Goal: Answer question/provide support: Share knowledge or assist other users

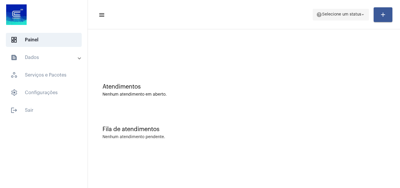
click at [341, 15] on span "Selecione um status" at bounding box center [341, 15] width 39 height 4
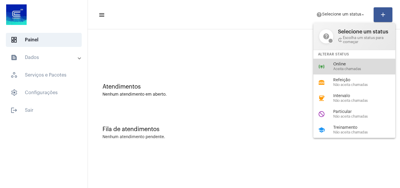
click at [340, 69] on span "Aceita chamadas" at bounding box center [367, 69] width 67 height 4
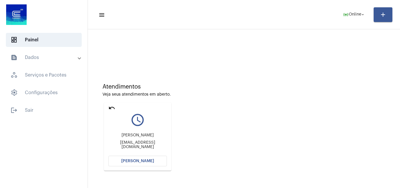
click at [143, 161] on span "[PERSON_NAME]" at bounding box center [137, 161] width 33 height 4
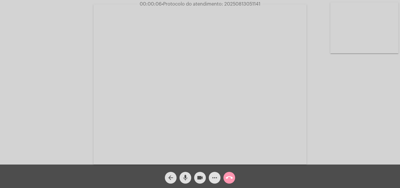
click at [186, 175] on mat-icon "mic" at bounding box center [185, 177] width 7 height 7
click at [250, 130] on video at bounding box center [199, 84] width 213 height 160
click at [135, 95] on video at bounding box center [101, 83] width 191 height 143
click at [183, 178] on mat-icon "mic_off" at bounding box center [185, 177] width 7 height 7
click at [185, 177] on mat-icon "mic" at bounding box center [185, 177] width 7 height 7
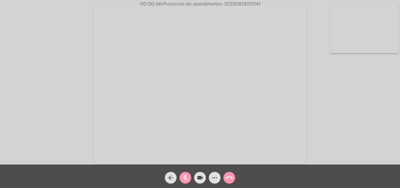
click at [188, 178] on mat-icon "mic_off" at bounding box center [185, 177] width 7 height 7
click at [188, 174] on mat-icon "mic" at bounding box center [185, 177] width 7 height 7
click at [185, 174] on span "mic_off" at bounding box center [185, 178] width 7 height 12
click at [214, 175] on mat-icon "more_horiz" at bounding box center [214, 177] width 7 height 7
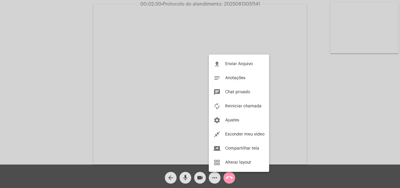
click at [101, 59] on div at bounding box center [200, 94] width 400 height 188
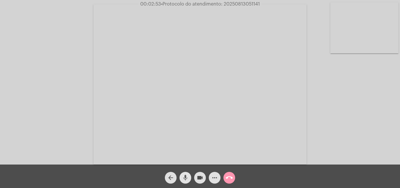
click at [183, 177] on mat-icon "mic" at bounding box center [185, 177] width 7 height 7
click at [183, 175] on mat-icon "mic_off" at bounding box center [185, 177] width 7 height 7
click at [214, 177] on mat-icon "more_horiz" at bounding box center [214, 177] width 7 height 7
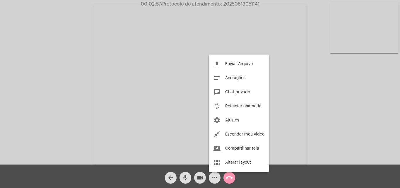
click at [81, 69] on div at bounding box center [200, 94] width 400 height 188
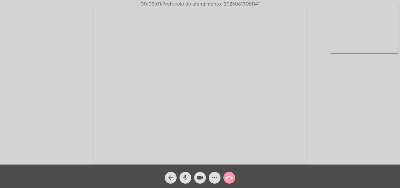
click at [186, 174] on mat-icon "mic" at bounding box center [185, 177] width 7 height 7
click at [183, 173] on span "mic_off" at bounding box center [185, 178] width 7 height 12
click at [185, 177] on mat-icon "mic" at bounding box center [185, 177] width 7 height 7
click at [185, 176] on mat-icon "mic_off" at bounding box center [185, 177] width 7 height 7
click at [187, 175] on mat-icon "mic" at bounding box center [185, 177] width 7 height 7
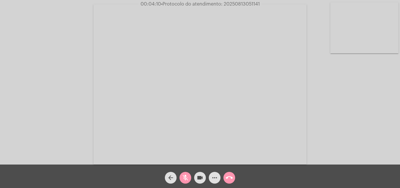
click at [187, 175] on mat-icon "mic_off" at bounding box center [185, 177] width 7 height 7
click at [186, 176] on mat-icon "mic" at bounding box center [185, 177] width 7 height 7
click at [186, 176] on mat-icon "mic_off" at bounding box center [185, 177] width 7 height 7
click at [186, 176] on mat-icon "mic" at bounding box center [185, 177] width 7 height 7
click at [186, 178] on mat-icon "mic_off" at bounding box center [185, 177] width 7 height 7
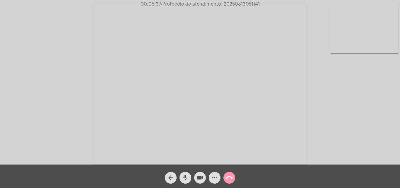
click at [185, 177] on mat-icon "mic" at bounding box center [185, 177] width 7 height 7
click at [187, 175] on mat-icon "mic_off" at bounding box center [185, 177] width 7 height 7
click at [186, 178] on mat-icon "mic" at bounding box center [185, 177] width 7 height 7
click at [188, 177] on mat-icon "mic_off" at bounding box center [185, 177] width 7 height 7
click at [184, 178] on mat-icon "mic" at bounding box center [185, 177] width 7 height 7
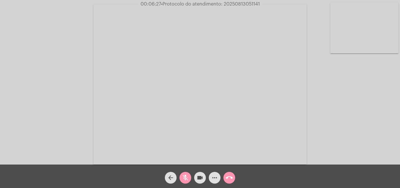
click at [188, 178] on mat-icon "mic_off" at bounding box center [185, 177] width 7 height 7
click at [188, 175] on mat-icon "mic" at bounding box center [185, 177] width 7 height 7
click at [185, 175] on mat-icon "mic_off" at bounding box center [185, 177] width 7 height 7
click at [186, 172] on span "mic" at bounding box center [185, 178] width 7 height 12
click at [186, 174] on mat-icon "mic_off" at bounding box center [185, 177] width 7 height 7
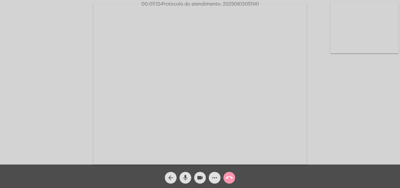
click at [182, 172] on div "mic" at bounding box center [185, 176] width 15 height 15
click at [187, 176] on mat-icon "mic_off" at bounding box center [185, 177] width 7 height 7
drag, startPoint x: 185, startPoint y: 175, endPoint x: 180, endPoint y: 163, distance: 12.9
click at [185, 175] on mat-icon "mic" at bounding box center [185, 177] width 7 height 7
click at [183, 177] on mat-icon "mic_off" at bounding box center [185, 177] width 7 height 7
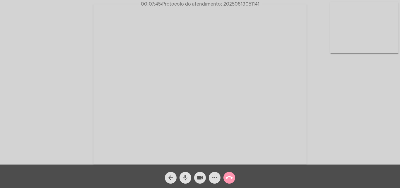
click at [184, 179] on mat-icon "mic" at bounding box center [185, 177] width 7 height 7
click at [184, 173] on span "mic_off" at bounding box center [185, 178] width 7 height 12
click at [186, 176] on mat-icon "mic" at bounding box center [185, 177] width 7 height 7
click at [186, 179] on mat-icon "mic_off" at bounding box center [185, 177] width 7 height 7
click at [186, 178] on mat-icon "mic" at bounding box center [185, 177] width 7 height 7
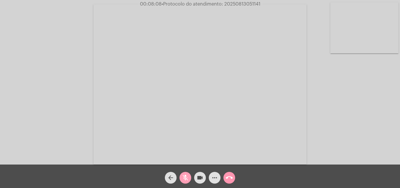
click at [186, 175] on mat-icon "mic_off" at bounding box center [185, 177] width 7 height 7
click at [188, 176] on mat-icon "mic" at bounding box center [185, 177] width 7 height 7
click at [185, 178] on mat-icon "mic_off" at bounding box center [185, 177] width 7 height 7
click at [234, 4] on span "• Protocolo do atendimento: 20250813051141" at bounding box center [210, 4] width 99 height 5
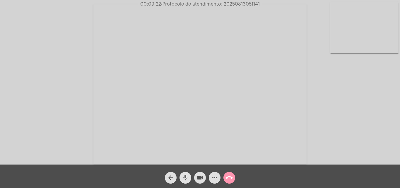
click at [186, 173] on span "mic" at bounding box center [185, 178] width 7 height 12
click at [184, 173] on span "mic_off" at bounding box center [185, 178] width 7 height 12
click at [185, 174] on mat-icon "mic" at bounding box center [185, 177] width 7 height 7
click at [187, 172] on span "mic_off" at bounding box center [185, 178] width 7 height 12
click at [185, 175] on mat-icon "mic" at bounding box center [185, 177] width 7 height 7
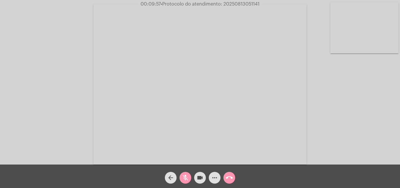
click at [189, 177] on mat-icon "mic_off" at bounding box center [185, 177] width 7 height 7
click at [184, 180] on mat-icon "mic" at bounding box center [185, 177] width 7 height 7
click at [187, 178] on mat-icon "mic_off" at bounding box center [185, 177] width 7 height 7
click at [186, 174] on mat-icon "mic" at bounding box center [185, 177] width 7 height 7
click at [184, 177] on mat-icon "mic_off" at bounding box center [185, 177] width 7 height 7
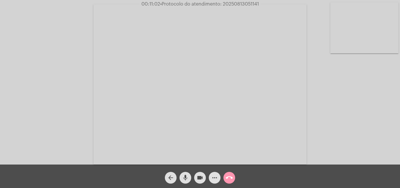
copy span "20250813051141"
click at [229, 173] on span "call_end" at bounding box center [229, 178] width 7 height 12
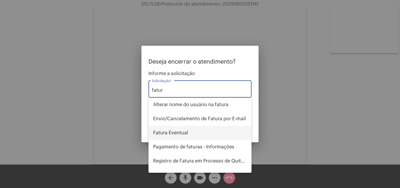
click at [184, 134] on span "Fatura Eventual" at bounding box center [200, 133] width 94 height 14
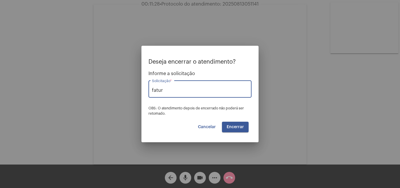
type input "Fatura Eventual"
click at [236, 125] on span "Encerrar" at bounding box center [235, 127] width 17 height 4
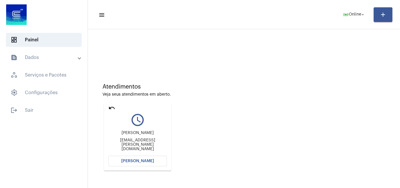
click at [147, 163] on span "[PERSON_NAME]" at bounding box center [137, 161] width 33 height 4
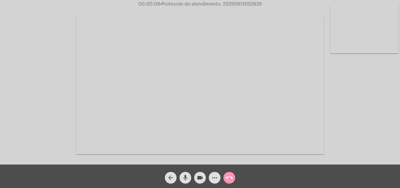
click at [183, 176] on mat-icon "mic" at bounding box center [185, 177] width 7 height 7
click at [355, 144] on div "Acessando Câmera e Microfone..." at bounding box center [200, 83] width 399 height 164
click at [186, 179] on mat-icon "mic_off" at bounding box center [185, 177] width 7 height 7
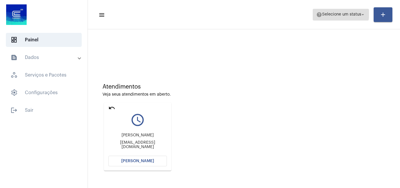
click at [329, 11] on span "help Selecione um status arrow_drop_down" at bounding box center [341, 14] width 49 height 11
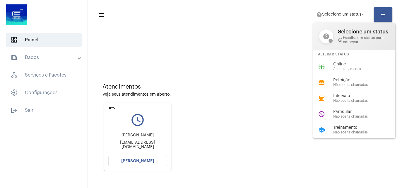
drag, startPoint x: 337, startPoint y: 66, endPoint x: 324, endPoint y: 69, distance: 13.6
click at [337, 65] on span "Online" at bounding box center [367, 64] width 67 height 4
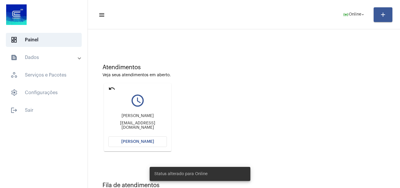
scroll to position [29, 0]
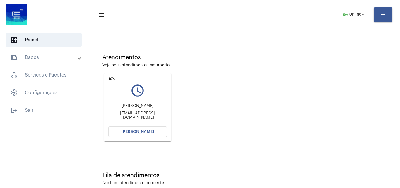
click at [147, 132] on span "[PERSON_NAME]" at bounding box center [137, 132] width 33 height 4
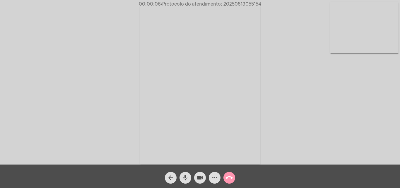
click at [187, 174] on mat-icon "mic" at bounding box center [185, 177] width 7 height 7
click at [186, 173] on span "mic_off" at bounding box center [185, 178] width 7 height 12
click at [185, 171] on div "mic" at bounding box center [185, 176] width 15 height 15
click at [186, 176] on mat-icon "mic_off" at bounding box center [185, 177] width 7 height 7
click at [187, 174] on span "mic" at bounding box center [185, 178] width 7 height 12
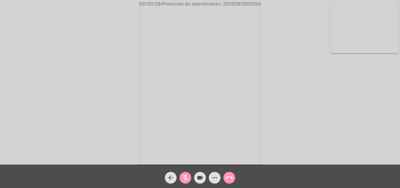
click at [339, 107] on div "Acessando Câmera e Microfone..." at bounding box center [200, 83] width 399 height 164
click at [184, 178] on mat-icon "mic_off" at bounding box center [185, 177] width 7 height 7
click at [186, 175] on mat-icon "mic" at bounding box center [185, 177] width 7 height 7
click at [184, 176] on mat-icon "mic_off" at bounding box center [185, 177] width 7 height 7
click at [184, 176] on mat-icon "mic" at bounding box center [185, 177] width 7 height 7
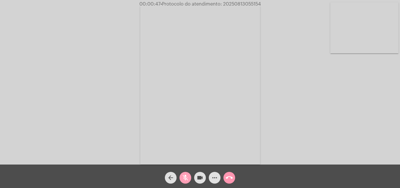
click at [184, 176] on mat-icon "mic_off" at bounding box center [185, 177] width 7 height 7
click at [216, 176] on mat-icon "more_horiz" at bounding box center [214, 177] width 7 height 7
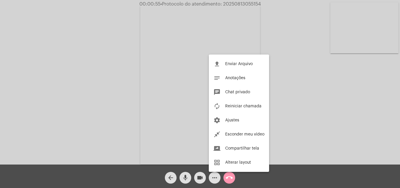
click at [130, 73] on div at bounding box center [200, 94] width 400 height 188
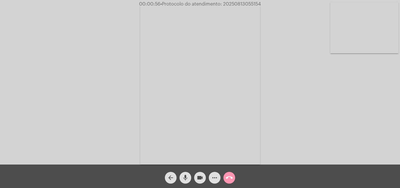
click at [186, 174] on mat-icon "mic" at bounding box center [185, 177] width 7 height 7
click at [187, 176] on mat-icon "mic_off" at bounding box center [185, 177] width 7 height 7
click at [186, 177] on mat-icon "mic" at bounding box center [185, 177] width 7 height 7
click at [186, 178] on mat-icon "mic_off" at bounding box center [185, 177] width 7 height 7
click at [186, 172] on span "mic" at bounding box center [185, 178] width 7 height 12
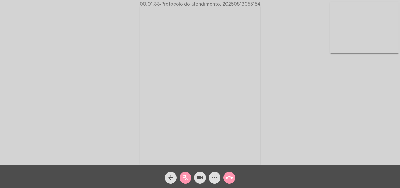
click at [186, 174] on mat-icon "mic_off" at bounding box center [185, 177] width 7 height 7
click at [187, 178] on mat-icon "mic" at bounding box center [185, 177] width 7 height 7
click at [188, 177] on mat-icon "mic_off" at bounding box center [185, 177] width 7 height 7
click at [185, 178] on mat-icon "mic" at bounding box center [185, 177] width 7 height 7
click at [214, 177] on mat-icon "more_horiz" at bounding box center [214, 177] width 7 height 7
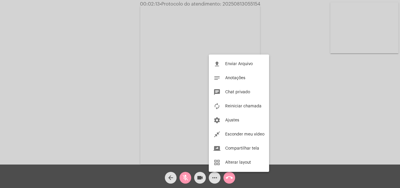
click at [104, 93] on div at bounding box center [200, 94] width 400 height 188
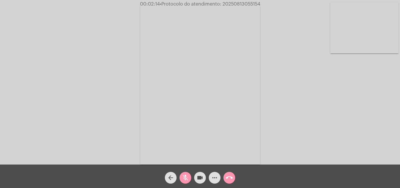
click at [186, 174] on span "mic_off" at bounding box center [185, 178] width 7 height 12
click at [188, 174] on mat-icon "mic" at bounding box center [185, 177] width 7 height 7
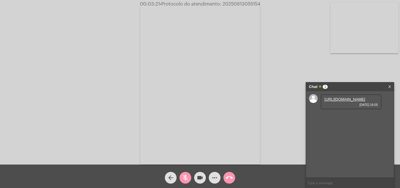
click at [187, 174] on span "mic_off" at bounding box center [185, 178] width 7 height 12
click at [187, 176] on mat-icon "mic" at bounding box center [185, 177] width 7 height 7
click at [338, 101] on link "https://neft-transfer-bucket.s3.amazonaws.com/temp-c4c17545-cb87-2e0c-4ede-5a19…" at bounding box center [345, 99] width 41 height 4
click at [187, 178] on mat-icon "mic_off" at bounding box center [185, 177] width 7 height 7
click at [187, 178] on mat-icon "mic" at bounding box center [185, 177] width 7 height 7
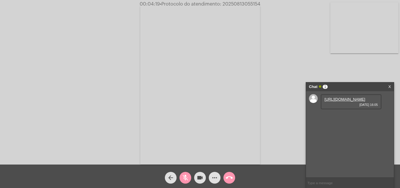
click at [320, 71] on div "Acessando Câmera e Microfone..." at bounding box center [200, 83] width 399 height 164
click at [188, 179] on mat-icon "mic_off" at bounding box center [185, 177] width 7 height 7
click at [188, 175] on mat-icon "mic" at bounding box center [185, 177] width 7 height 7
click at [184, 174] on span "mic_off" at bounding box center [185, 178] width 7 height 12
click at [183, 172] on span "mic" at bounding box center [185, 178] width 7 height 12
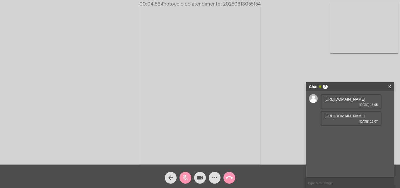
click at [286, 20] on div "Acessando Câmera e Microfone..." at bounding box center [200, 83] width 399 height 164
click at [344, 118] on link "https://neft-transfer-bucket.s3.amazonaws.com/temp-f9946f7b-a4d5-9240-5df9-b0c6…" at bounding box center [345, 116] width 41 height 4
click at [184, 178] on mat-icon "mic_off" at bounding box center [185, 177] width 7 height 7
click at [186, 176] on mat-icon "mic" at bounding box center [185, 177] width 7 height 7
click at [285, 52] on div "Acessando Câmera e Microfone..." at bounding box center [200, 83] width 399 height 164
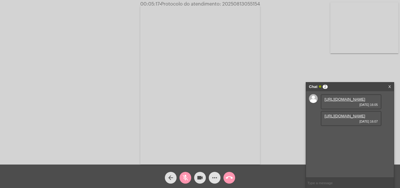
click at [187, 173] on span "mic_off" at bounding box center [185, 178] width 7 height 12
click at [186, 176] on mat-icon "mic" at bounding box center [185, 177] width 7 height 7
click at [185, 175] on mat-icon "mic_off" at bounding box center [185, 177] width 7 height 7
click at [315, 181] on input "text" at bounding box center [350, 183] width 88 height 10
click at [216, 179] on mat-icon "more_horiz" at bounding box center [214, 177] width 7 height 7
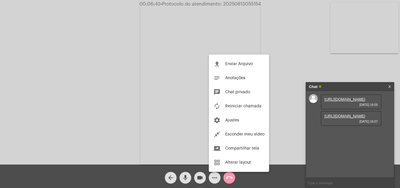
click at [91, 96] on div at bounding box center [200, 94] width 400 height 188
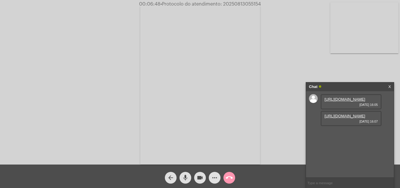
click at [325, 184] on input "text" at bounding box center [350, 183] width 88 height 10
click at [186, 177] on mat-icon "mic" at bounding box center [185, 177] width 7 height 7
click at [184, 175] on mat-icon "mic_off" at bounding box center [185, 177] width 7 height 7
click at [186, 176] on mat-icon "mic" at bounding box center [185, 177] width 7 height 7
click at [289, 62] on div "Acessando Câmera e Microfone..." at bounding box center [200, 83] width 399 height 164
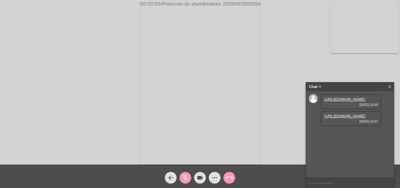
click at [346, 101] on link "https://neft-transfer-bucket.s3.amazonaws.com/temp-c4c17545-cb87-2e0c-4ede-5a19…" at bounding box center [345, 99] width 41 height 4
click at [293, 75] on div "Acessando Câmera e Microfone..." at bounding box center [200, 83] width 399 height 164
click at [188, 175] on mat-icon "mic_off" at bounding box center [185, 177] width 7 height 7
click at [186, 174] on mat-icon "mic" at bounding box center [185, 177] width 7 height 7
click at [297, 54] on div "Acessando Câmera e Microfone..." at bounding box center [200, 83] width 399 height 164
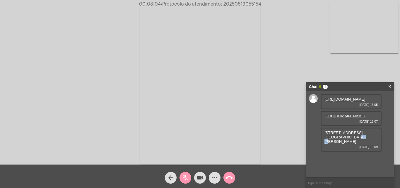
drag, startPoint x: 337, startPoint y: 163, endPoint x: 342, endPoint y: 163, distance: 5.0
click at [342, 144] on span "Rua colombo número 342 bairro luzia Osório" at bounding box center [345, 136] width 40 height 13
click at [335, 144] on span "Rua colombo número 342 bairro luzia Osório" at bounding box center [345, 136] width 40 height 13
drag, startPoint x: 334, startPoint y: 163, endPoint x: 344, endPoint y: 162, distance: 10.0
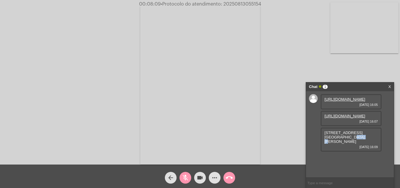
click at [344, 144] on span "Rua colombo número 342 bairro luzia Osório" at bounding box center [345, 136] width 40 height 13
copy span "luzia"
click at [188, 174] on mat-icon "mic_off" at bounding box center [185, 177] width 7 height 7
click at [187, 178] on mat-icon "mic" at bounding box center [185, 177] width 7 height 7
click at [186, 176] on mat-icon "mic_off" at bounding box center [185, 177] width 7 height 7
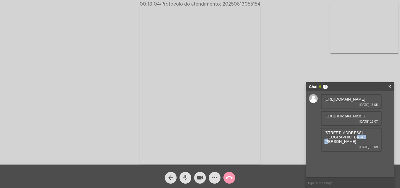
click at [190, 176] on button "mic" at bounding box center [186, 178] width 12 height 12
click at [188, 174] on mat-icon "mic_off" at bounding box center [185, 177] width 7 height 7
click at [187, 176] on mat-icon "mic" at bounding box center [185, 177] width 7 height 7
click at [198, 179] on mat-icon "videocam" at bounding box center [200, 177] width 7 height 7
click at [185, 176] on mat-icon "mic_off" at bounding box center [185, 177] width 7 height 7
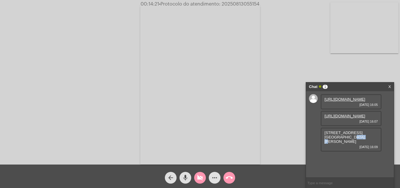
click at [201, 178] on mat-icon "videocam_off" at bounding box center [200, 177] width 7 height 7
click at [184, 174] on mat-icon "mic" at bounding box center [185, 177] width 7 height 7
click at [185, 178] on mat-icon "mic_off" at bounding box center [185, 177] width 7 height 7
click at [186, 177] on mat-icon "mic" at bounding box center [185, 177] width 7 height 7
click at [188, 179] on mat-icon "mic_off" at bounding box center [185, 177] width 7 height 7
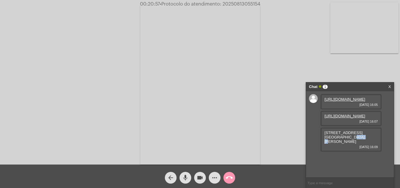
click at [185, 176] on mat-icon "mic" at bounding box center [185, 177] width 7 height 7
click at [218, 178] on mat-icon "more_horiz" at bounding box center [214, 177] width 7 height 7
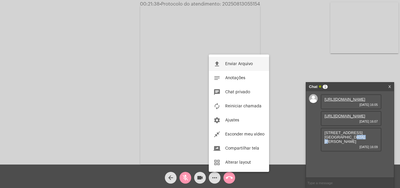
click at [227, 61] on button "file_upload Enviar Arquivo" at bounding box center [239, 64] width 60 height 14
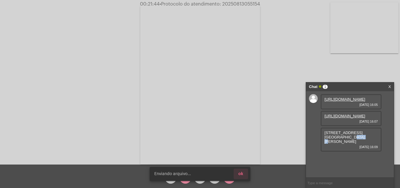
click at [245, 174] on button "ok" at bounding box center [241, 174] width 14 height 11
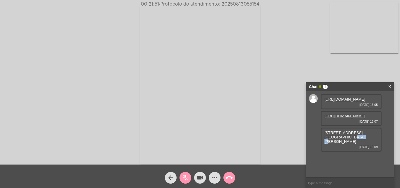
click at [216, 176] on mat-icon "more_horiz" at bounding box center [214, 177] width 7 height 7
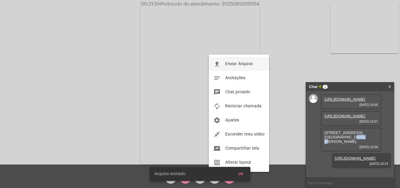
click at [229, 62] on span "Enviar Arquivo" at bounding box center [239, 64] width 28 height 4
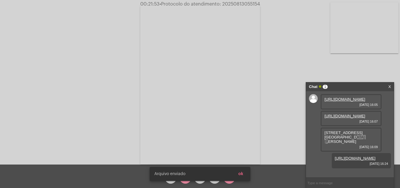
scroll to position [26, 0]
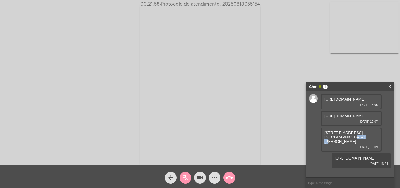
click at [189, 176] on button "mic_off" at bounding box center [186, 178] width 12 height 12
click at [186, 178] on mat-icon "mic" at bounding box center [185, 177] width 7 height 7
click at [188, 176] on mat-icon "mic_off" at bounding box center [185, 177] width 7 height 7
click at [186, 176] on mat-icon "mic" at bounding box center [185, 177] width 7 height 7
click at [328, 183] on input "text" at bounding box center [350, 183] width 88 height 10
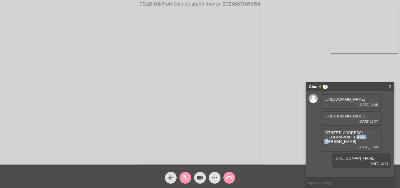
paste input "Dia, 23 Horas e 60 Minutos até o vencimento!"
type input "Dia, 23 Horas e 60 Minutos até o vencimento!"
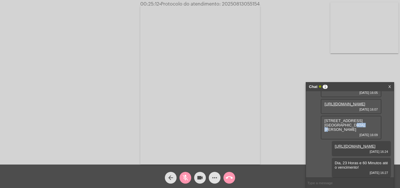
click at [185, 174] on mat-icon "mic_off" at bounding box center [185, 177] width 7 height 7
click at [231, 5] on span "• Protocolo do atendimento: 20250813055154" at bounding box center [210, 4] width 101 height 5
click at [184, 176] on mat-icon "mic" at bounding box center [185, 177] width 7 height 7
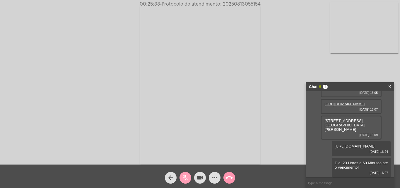
click at [186, 173] on span "mic_off" at bounding box center [185, 178] width 7 height 12
click at [186, 175] on mat-icon "mic" at bounding box center [185, 177] width 7 height 7
click at [186, 177] on mat-icon "mic_off" at bounding box center [185, 177] width 7 height 7
click at [232, 176] on mat-icon "call_end" at bounding box center [229, 177] width 7 height 7
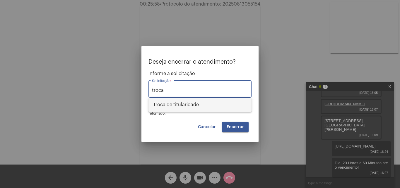
click at [198, 103] on span "Troca de titularidade" at bounding box center [200, 105] width 94 height 14
type input "Troca de titularidade"
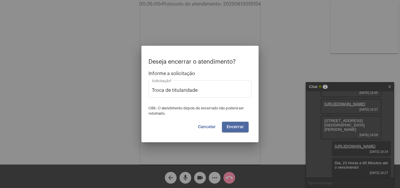
click at [235, 125] on span "Encerrar" at bounding box center [235, 127] width 17 height 4
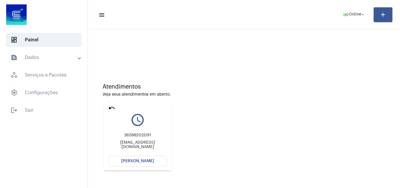
click at [114, 107] on mat-icon "undo" at bounding box center [111, 107] width 7 height 7
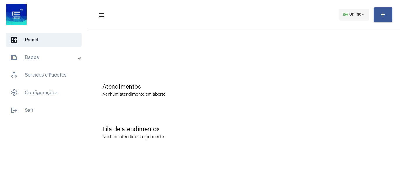
click at [351, 16] on span "Online" at bounding box center [355, 15] width 13 height 4
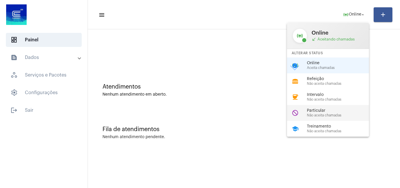
click at [331, 108] on span "Particular" at bounding box center [340, 110] width 67 height 4
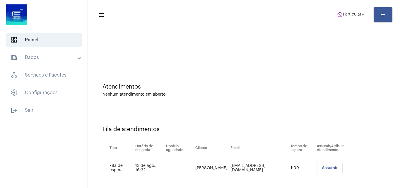
click at [330, 167] on span "Assumir" at bounding box center [330, 168] width 16 height 4
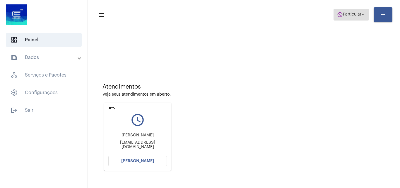
click at [342, 14] on mat-icon "do_not_disturb" at bounding box center [340, 15] width 6 height 6
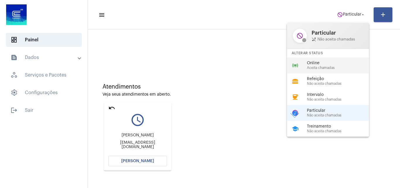
click at [324, 65] on span "Online" at bounding box center [340, 63] width 67 height 4
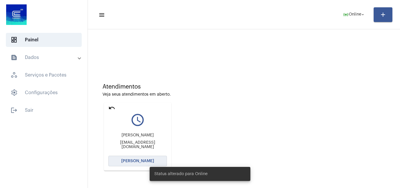
click at [132, 159] on span "[PERSON_NAME]" at bounding box center [137, 161] width 33 height 4
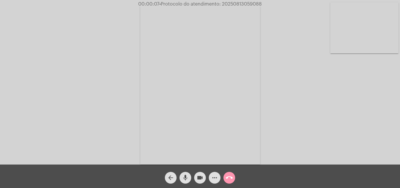
click at [186, 178] on mat-icon "mic" at bounding box center [185, 177] width 7 height 7
click at [186, 174] on span "mic_off" at bounding box center [185, 178] width 7 height 12
click at [186, 175] on mat-icon "mic" at bounding box center [185, 177] width 7 height 7
click at [185, 175] on mat-icon "mic_off" at bounding box center [185, 177] width 7 height 7
click at [187, 176] on mat-icon "mic" at bounding box center [185, 177] width 7 height 7
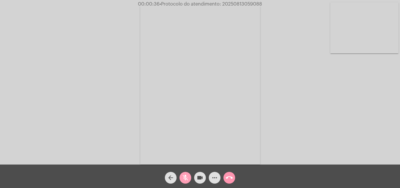
click at [183, 176] on mat-icon "mic_off" at bounding box center [185, 177] width 7 height 7
click at [189, 177] on mat-icon "mic" at bounding box center [185, 177] width 7 height 7
click at [183, 173] on span "mic_off" at bounding box center [185, 178] width 7 height 12
click at [186, 179] on mat-icon "mic" at bounding box center [185, 177] width 7 height 7
click at [186, 176] on mat-icon "mic_off" at bounding box center [185, 177] width 7 height 7
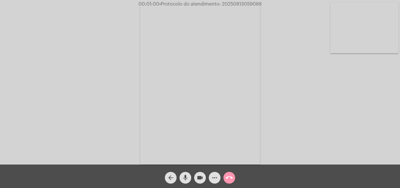
click at [185, 178] on mat-icon "mic" at bounding box center [185, 177] width 7 height 7
click at [186, 175] on mat-icon "mic_off" at bounding box center [185, 177] width 7 height 7
click at [186, 178] on mat-icon "mic" at bounding box center [185, 177] width 7 height 7
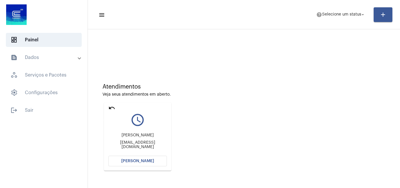
click at [113, 107] on mat-icon "undo" at bounding box center [111, 107] width 7 height 7
click at [114, 108] on mat-icon "undo" at bounding box center [111, 107] width 7 height 7
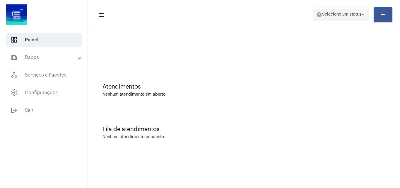
click at [330, 18] on span "help Selecione um status arrow_drop_down" at bounding box center [341, 14] width 49 height 11
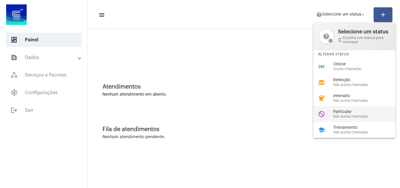
click at [343, 120] on div "do_not_disturb Particular Não aceita chamadas" at bounding box center [359, 114] width 91 height 16
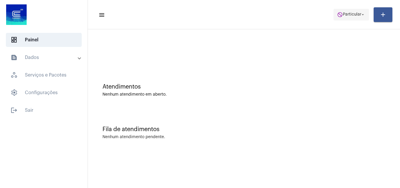
click at [349, 14] on span "Particular" at bounding box center [352, 15] width 18 height 4
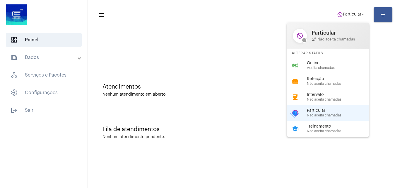
click at [216, 124] on div at bounding box center [200, 94] width 400 height 188
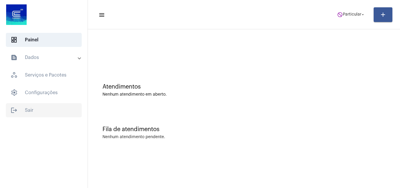
click at [35, 113] on span "logout Sair" at bounding box center [44, 110] width 76 height 14
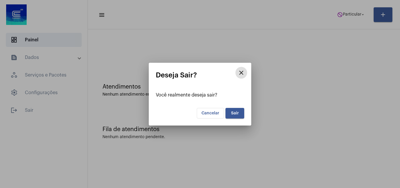
click at [236, 114] on span "Sair" at bounding box center [235, 113] width 8 height 4
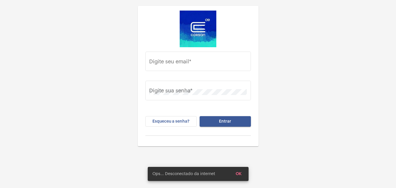
type input "[EMAIL_ADDRESS][PERSON_NAME][DOMAIN_NAME]"
